Goal: Check status

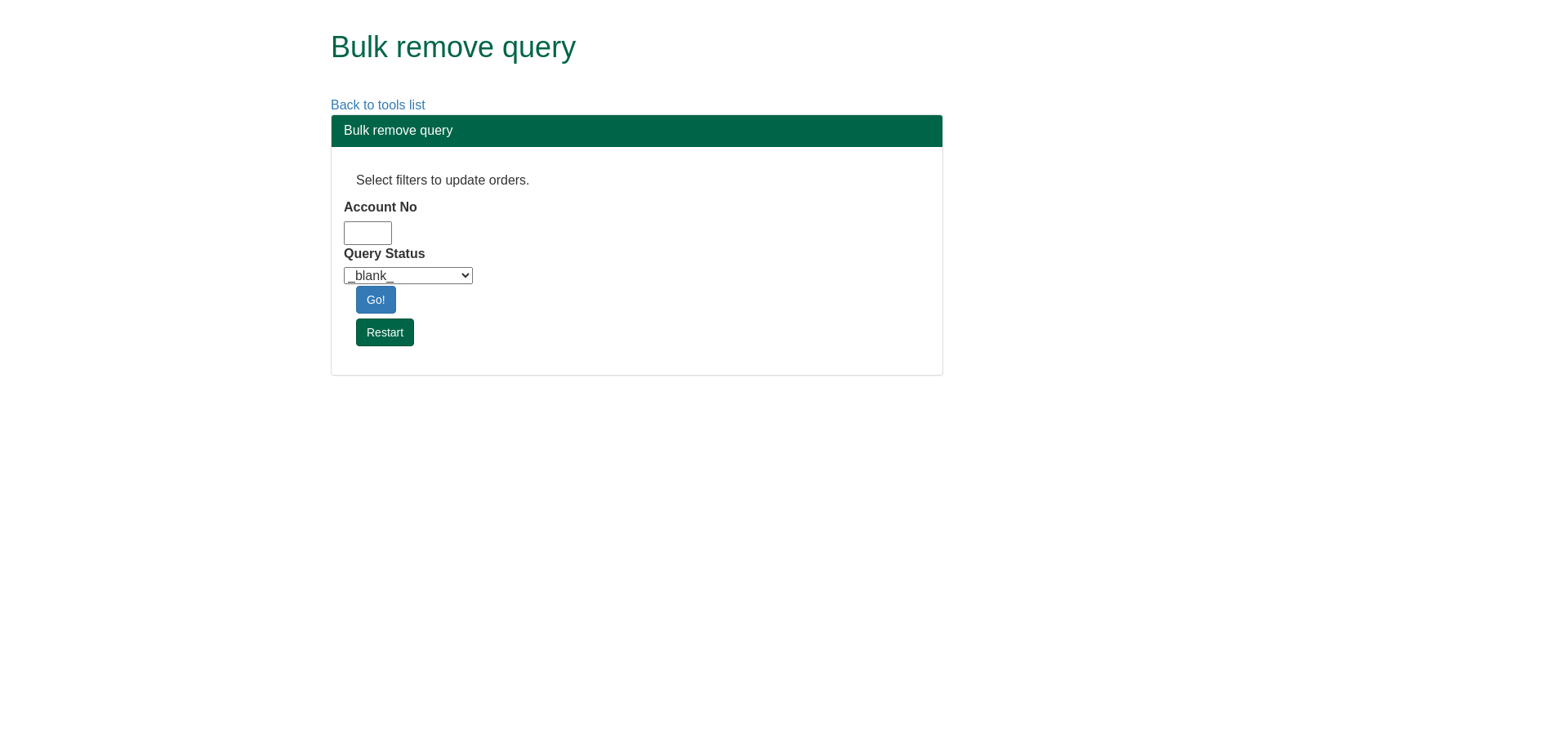
click at [362, 224] on input "Account No" at bounding box center [368, 233] width 48 height 24
type input "adm10"
click at [381, 278] on select "_blank_ Customer Credit_Control Purchasing Internal Other Address High_Value Co…" at bounding box center [408, 275] width 129 height 17
select select "Automation_Check"
click at [344, 267] on select "_blank_ Customer Credit_Control Purchasing Internal Other Address High_Value Co…" at bounding box center [408, 275] width 129 height 17
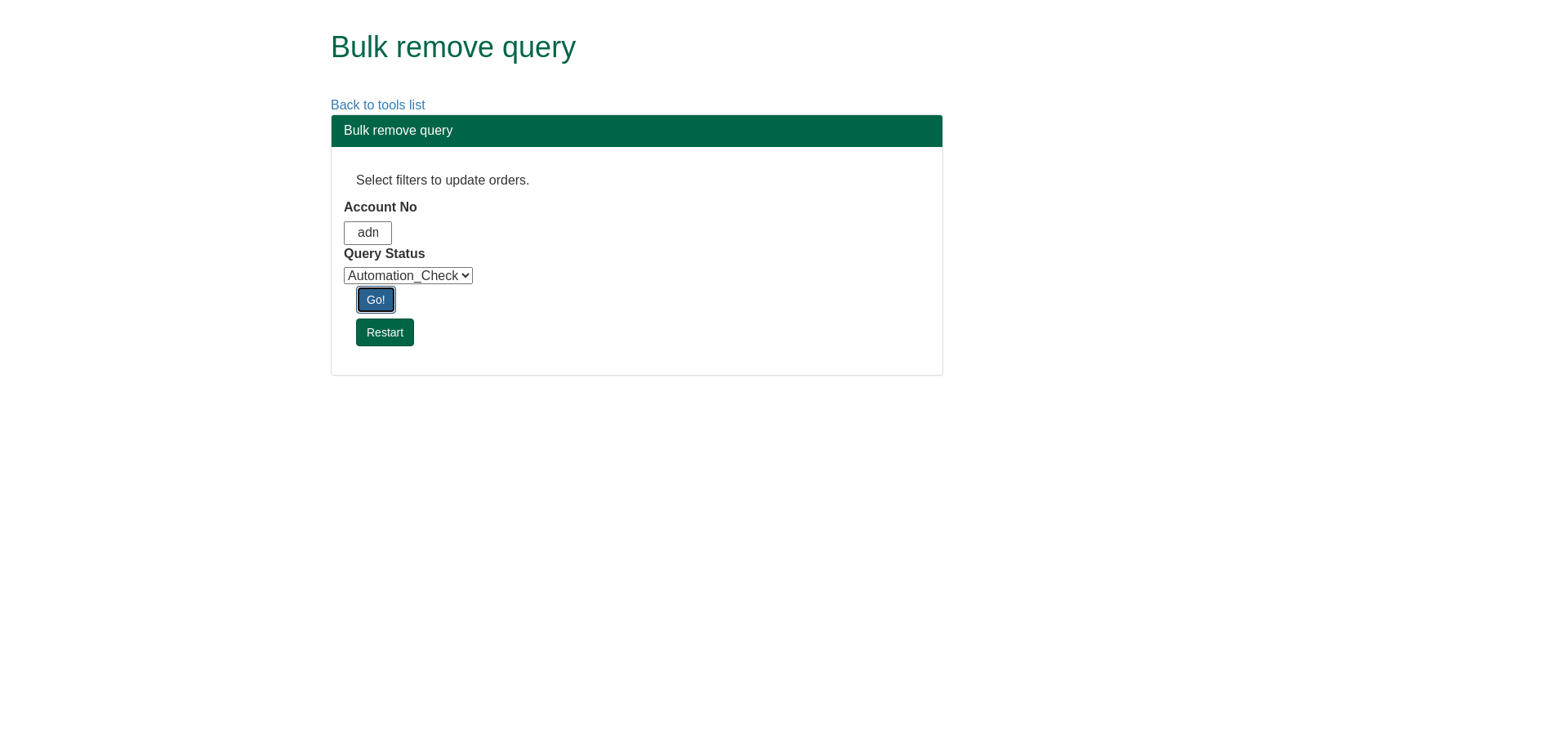
click at [382, 301] on link "Go!" at bounding box center [376, 299] width 40 height 27
